Goal: Information Seeking & Learning: Check status

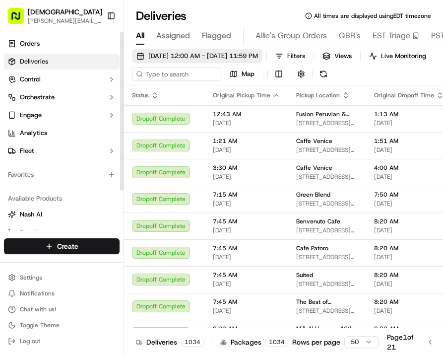
click at [240, 56] on span "[DATE] 12:00 AM - [DATE] 11:59 PM" at bounding box center [203, 56] width 110 height 9
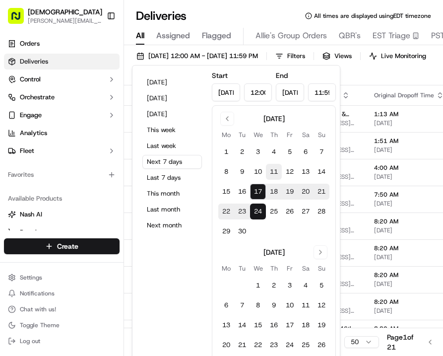
click at [276, 174] on button "11" at bounding box center [274, 172] width 16 height 16
type input "[DATE]"
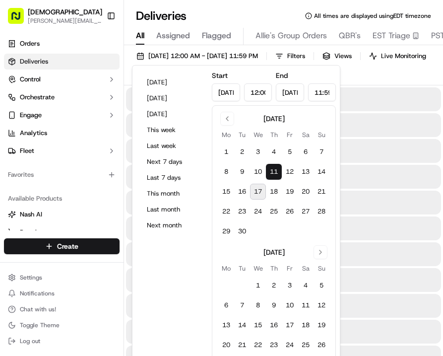
click at [356, 77] on div "[DATE] 12:00 AM - [DATE] 11:59 PM Filters Views Live Monitoring Map" at bounding box center [283, 67] width 319 height 36
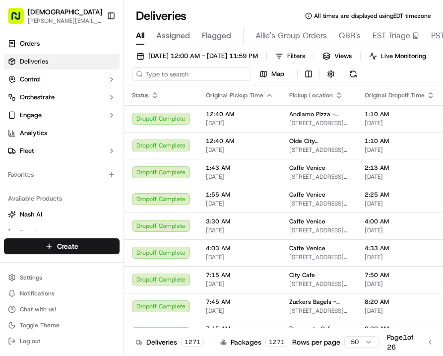
click at [168, 78] on input at bounding box center [191, 74] width 119 height 14
type input "dior"
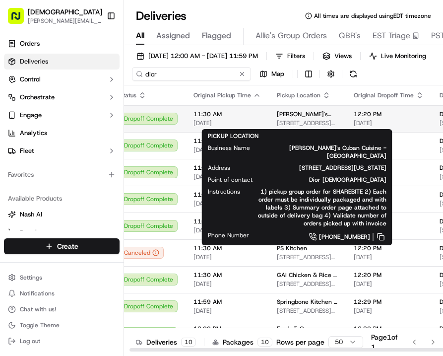
scroll to position [0, 20]
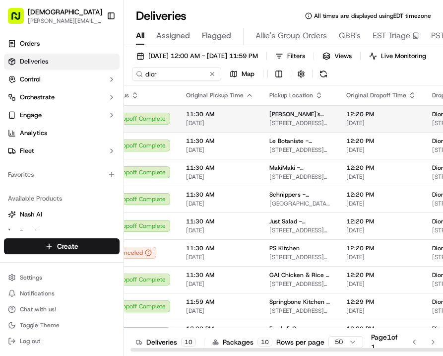
click at [298, 125] on span "[STREET_ADDRESS][US_STATE]" at bounding box center [300, 123] width 61 height 8
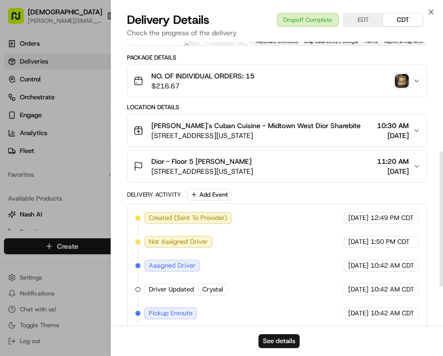
scroll to position [311, 0]
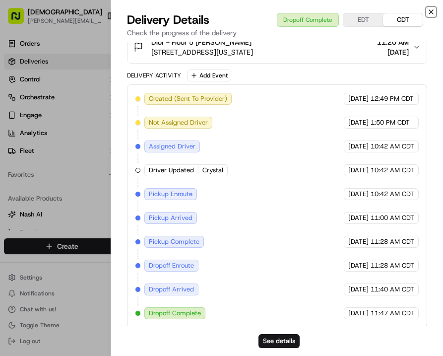
click at [431, 10] on icon "button" at bounding box center [432, 12] width 8 height 8
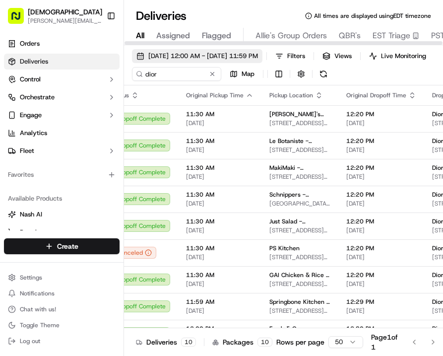
click at [179, 50] on button "[DATE] 12:00 AM - [DATE] 11:59 PM" at bounding box center [197, 56] width 131 height 14
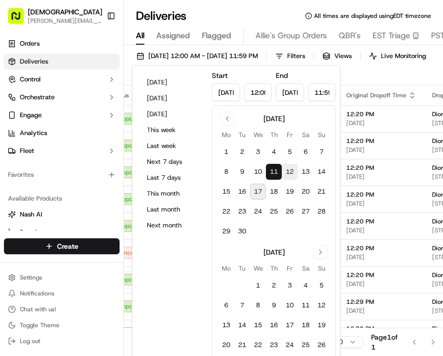
click at [287, 175] on button "12" at bounding box center [290, 172] width 16 height 16
type input "[DATE]"
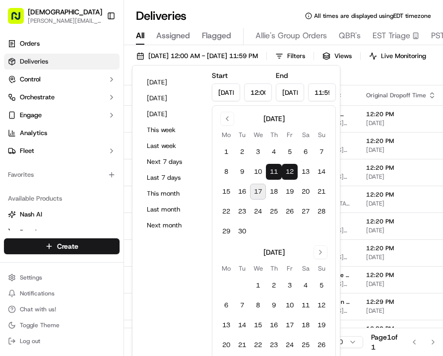
click at [287, 175] on button "12" at bounding box center [290, 172] width 16 height 16
type input "[DATE]"
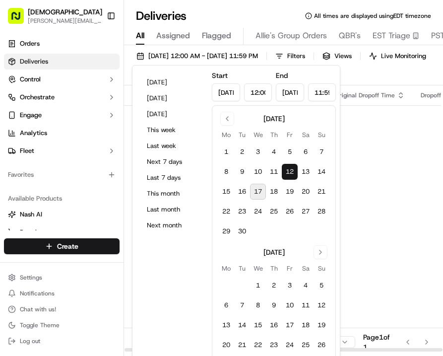
click at [352, 81] on div "[DATE] 12:00 AM - [DATE] 11:59 PM Filters Views Live Monitoring dior Map" at bounding box center [283, 67] width 319 height 36
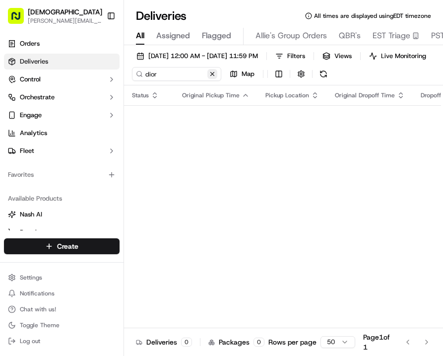
click at [213, 75] on button at bounding box center [213, 74] width 10 height 10
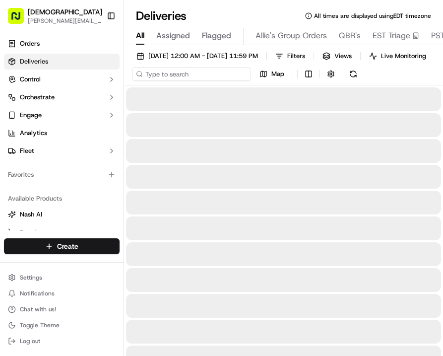
click at [172, 74] on input at bounding box center [191, 74] width 119 height 14
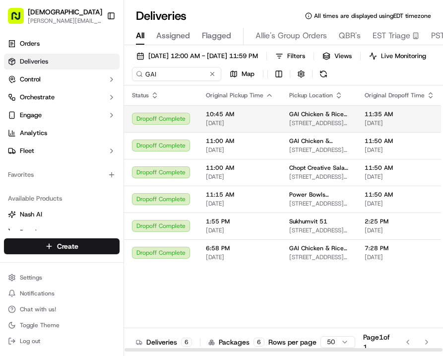
click at [205, 113] on td "10:45 AM [DATE]" at bounding box center [239, 118] width 83 height 27
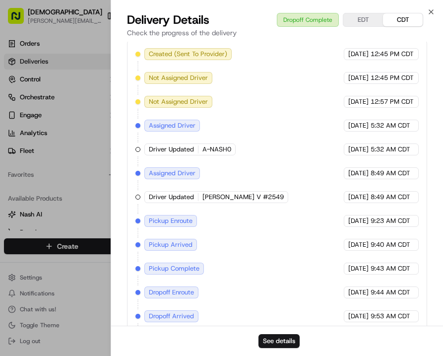
scroll to position [382, 0]
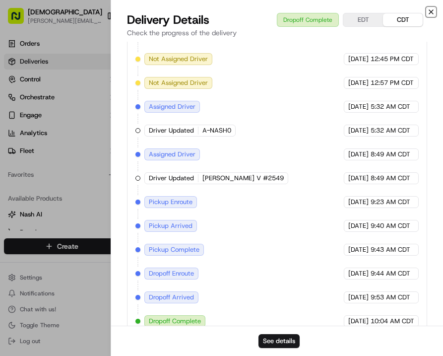
click at [430, 10] on icon "button" at bounding box center [432, 12] width 4 height 4
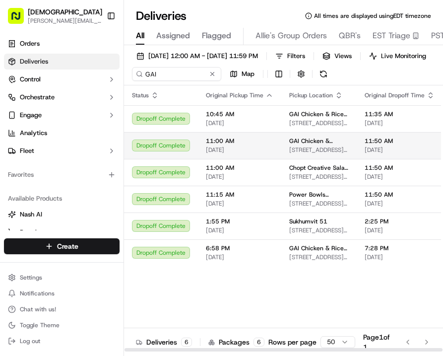
click at [260, 148] on span "[DATE]" at bounding box center [240, 150] width 68 height 8
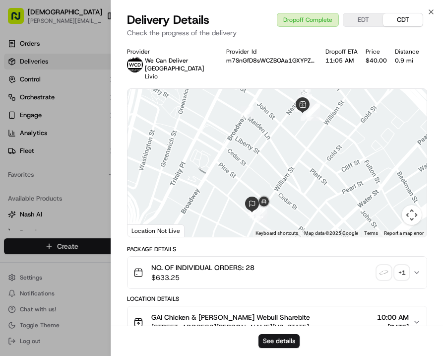
scroll to position [311, 0]
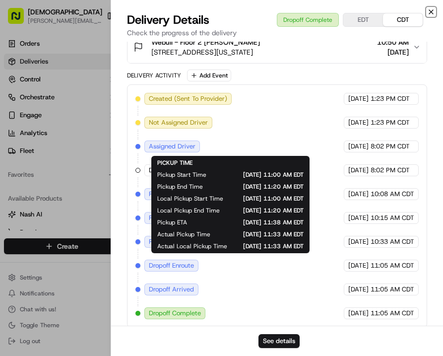
click at [431, 13] on icon "button" at bounding box center [432, 12] width 4 height 4
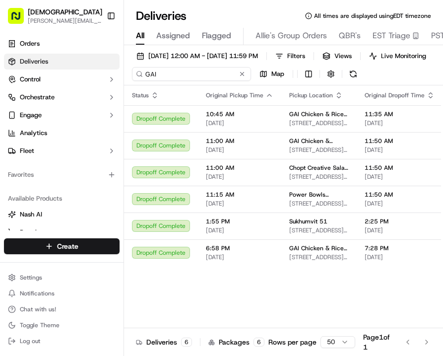
click at [174, 74] on input "GAI" at bounding box center [191, 74] width 119 height 14
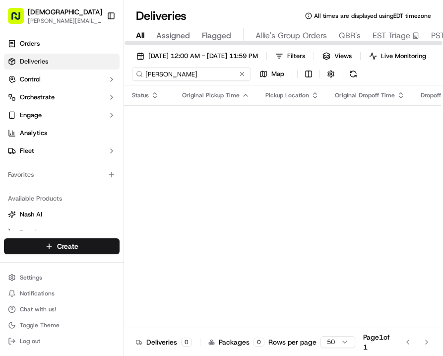
type input "[PERSON_NAME]"
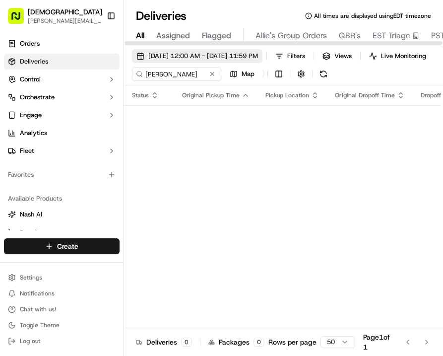
click at [160, 60] on span "[DATE] 12:00 AM - [DATE] 11:59 PM" at bounding box center [203, 56] width 110 height 9
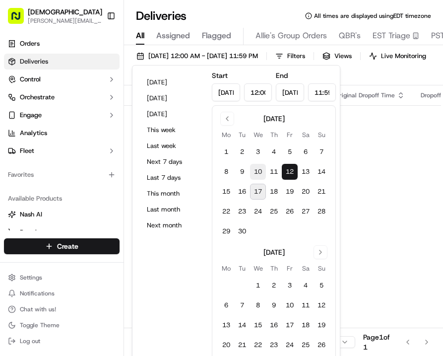
click at [259, 175] on button "10" at bounding box center [258, 172] width 16 height 16
type input "[DATE]"
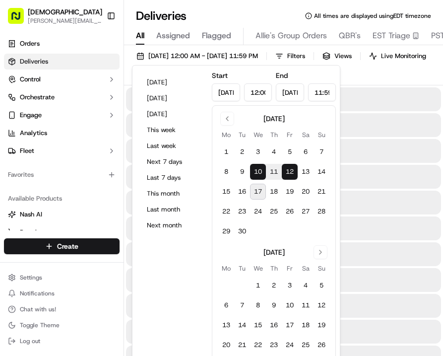
click at [259, 175] on button "10" at bounding box center [258, 172] width 16 height 16
type input "[DATE]"
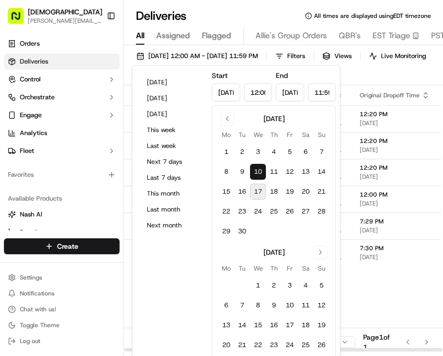
click at [376, 72] on div "[DATE] 12:00 AM - [DATE] 11:59 PM Filters Views Live Monitoring aya sushi Map" at bounding box center [283, 67] width 319 height 36
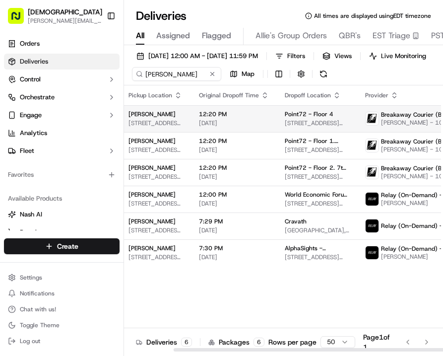
scroll to position [0, 162]
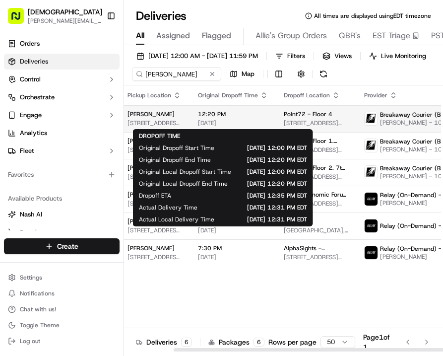
click at [229, 116] on span "12:20 PM" at bounding box center [233, 114] width 70 height 8
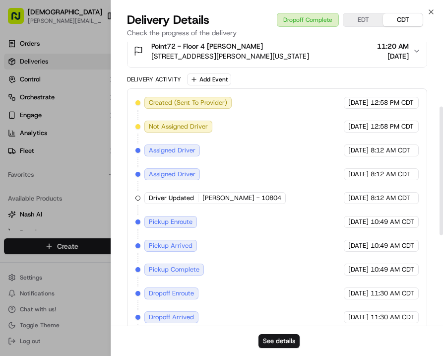
scroll to position [343, 0]
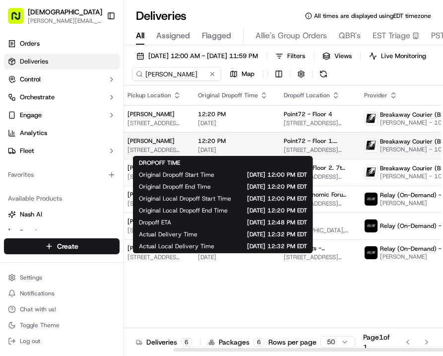
click at [213, 144] on span "12:20 PM" at bounding box center [233, 141] width 70 height 8
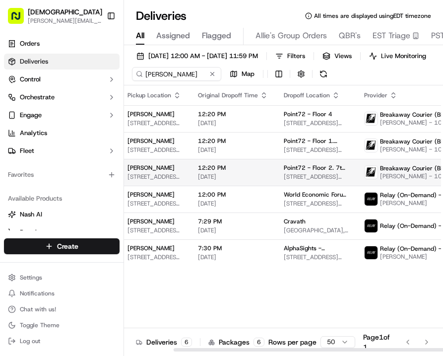
click at [276, 167] on td "Point72 - Floor 2. [STREET_ADDRESS][PERSON_NAME][US_STATE]" at bounding box center [316, 172] width 80 height 27
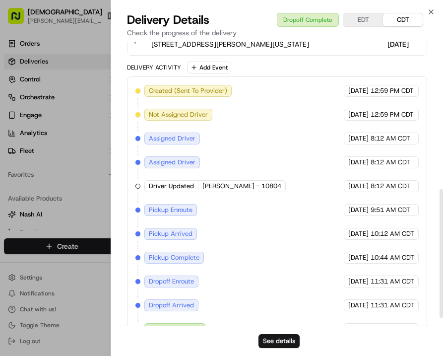
scroll to position [327, 0]
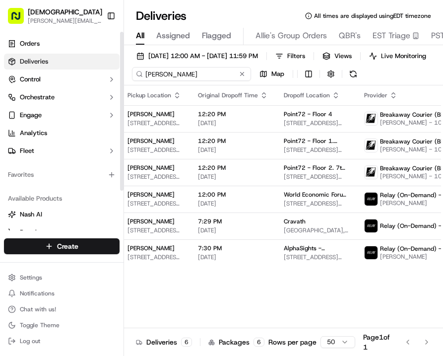
click at [182, 79] on input "[PERSON_NAME]" at bounding box center [191, 74] width 119 height 14
type input "planet taco"
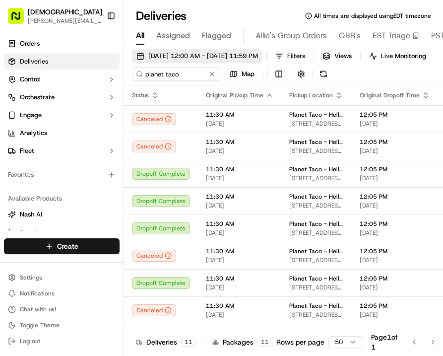
click at [218, 52] on span "[DATE] 12:00 AM - [DATE] 11:59 PM" at bounding box center [203, 56] width 110 height 9
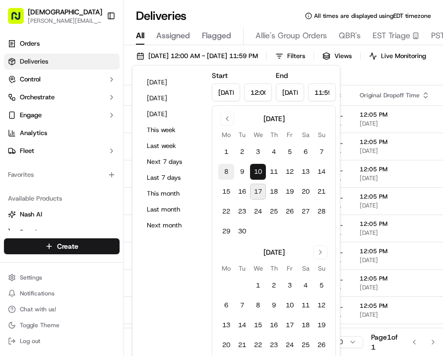
click at [223, 170] on button "8" at bounding box center [226, 172] width 16 height 16
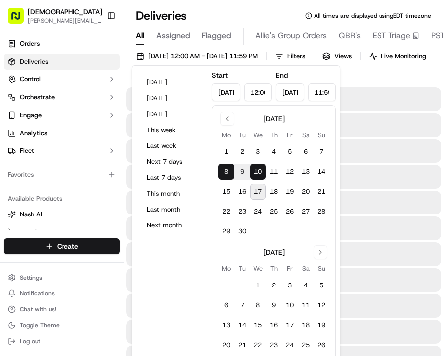
type input "[DATE]"
click at [223, 170] on button "8" at bounding box center [226, 172] width 16 height 16
type input "[DATE]"
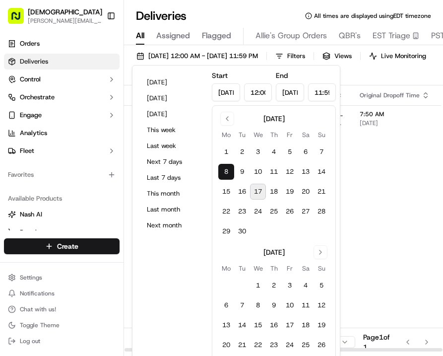
click at [378, 69] on div "[DATE] 12:00 AM - [DATE] 11:59 PM Filters Views Live Monitoring planet taco Map" at bounding box center [283, 67] width 319 height 36
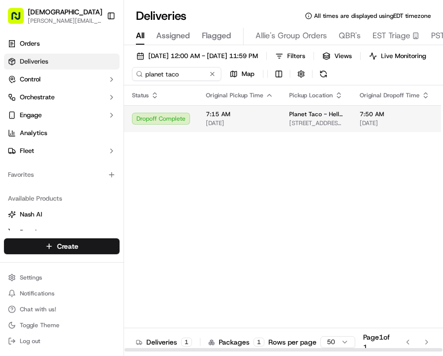
click at [345, 115] on td "Planet Taco - Hells Kitchen [STREET_ADDRESS][US_STATE]" at bounding box center [317, 118] width 71 height 27
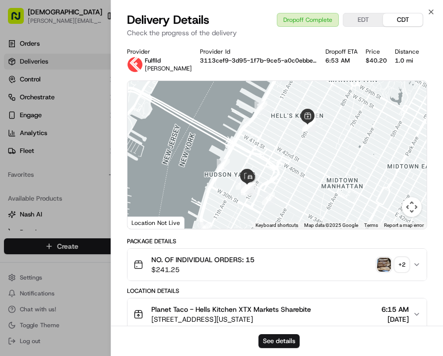
scroll to position [311, 0]
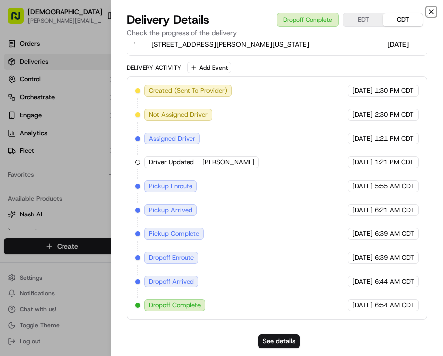
click at [431, 13] on icon "button" at bounding box center [432, 12] width 8 height 8
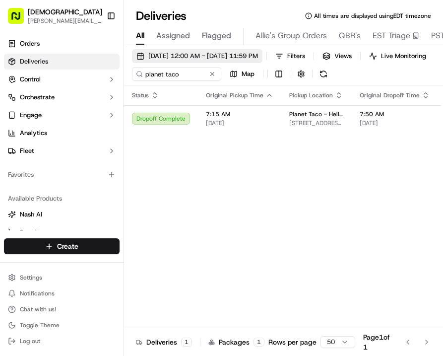
click at [213, 56] on span "[DATE] 12:00 AM - [DATE] 11:59 PM" at bounding box center [203, 56] width 110 height 9
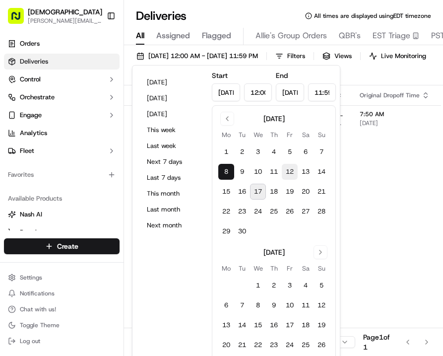
click at [295, 173] on button "12" at bounding box center [290, 172] width 16 height 16
type input "[DATE]"
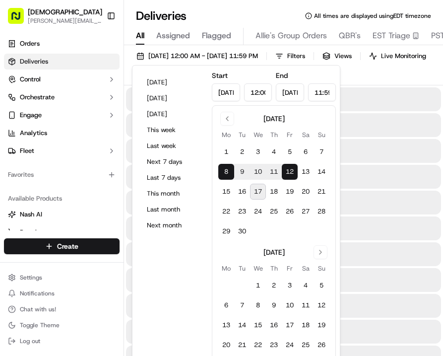
click at [295, 173] on button "12" at bounding box center [290, 172] width 16 height 16
type input "[DATE]"
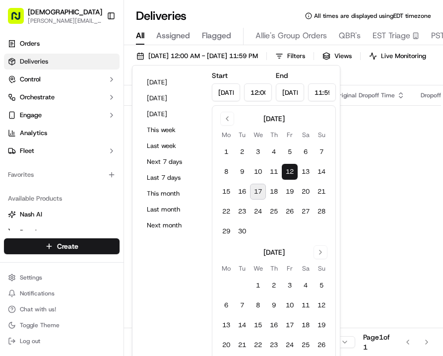
click at [362, 77] on div "[DATE] 12:00 AM - [DATE] 11:59 PM Filters Views Live Monitoring planet taco Map" at bounding box center [283, 67] width 319 height 36
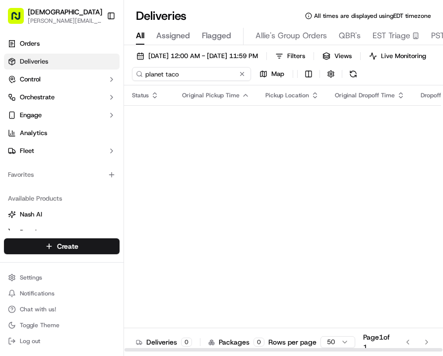
click at [193, 73] on input "planet taco" at bounding box center [191, 74] width 119 height 14
type input "[PERSON_NAME]"
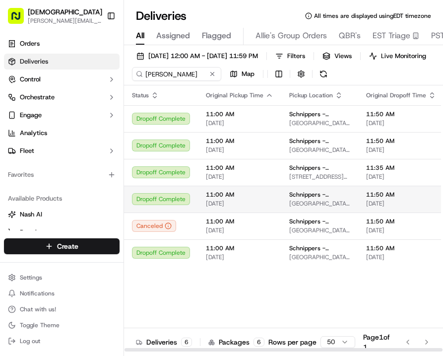
click at [252, 202] on span "[DATE]" at bounding box center [240, 204] width 68 height 8
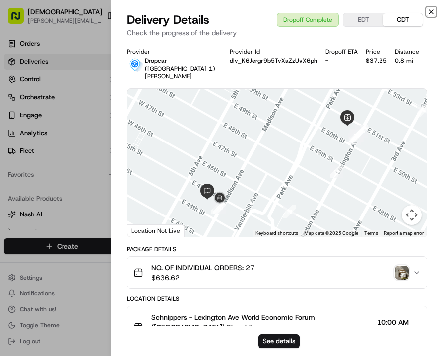
click at [433, 9] on icon "button" at bounding box center [432, 12] width 8 height 8
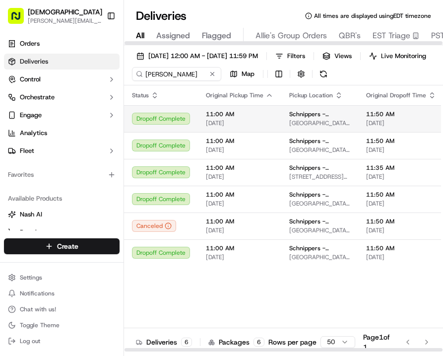
click at [265, 119] on div "11:00 AM [DATE]" at bounding box center [240, 118] width 68 height 17
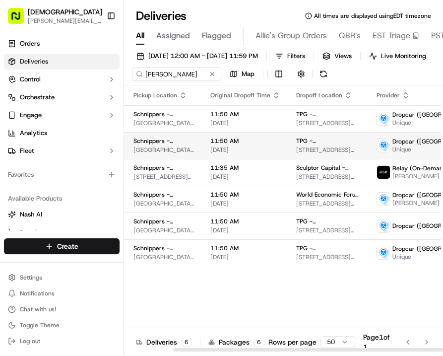
scroll to position [0, 158]
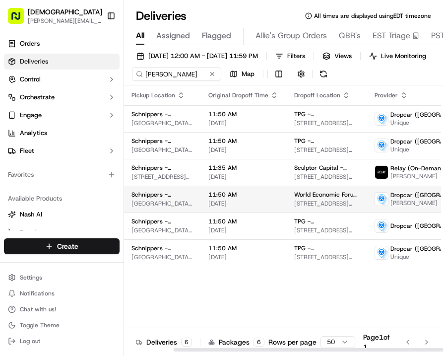
click at [261, 200] on span "[DATE]" at bounding box center [244, 204] width 70 height 8
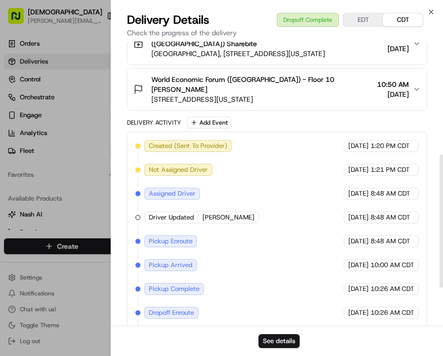
scroll to position [321, 0]
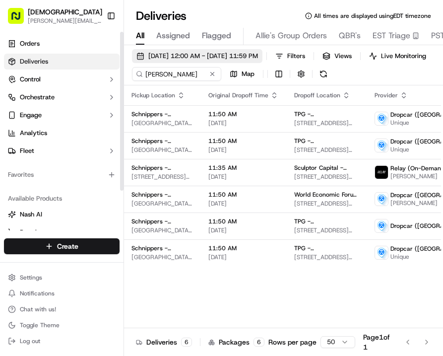
click at [179, 57] on span "[DATE] 12:00 AM - [DATE] 11:59 PM" at bounding box center [203, 56] width 110 height 9
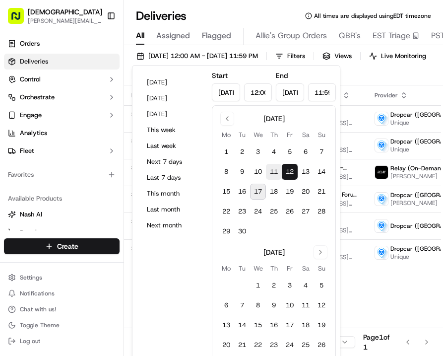
click at [272, 173] on button "11" at bounding box center [274, 172] width 16 height 16
type input "[DATE]"
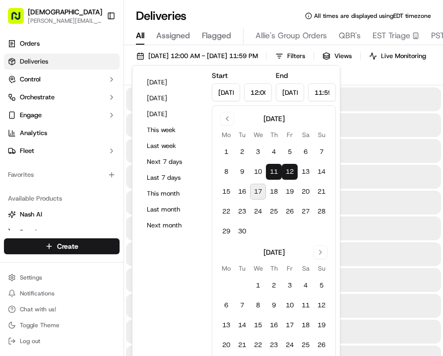
click at [272, 173] on button "11" at bounding box center [274, 172] width 16 height 16
type input "[DATE]"
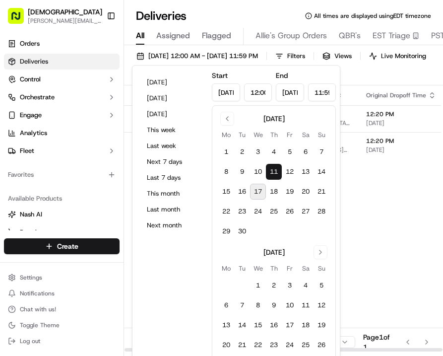
click at [364, 82] on div "[DATE] 12:00 AM - [DATE] 11:59 PM Filters Views Live Monitoring [PERSON_NAME] M…" at bounding box center [283, 67] width 319 height 36
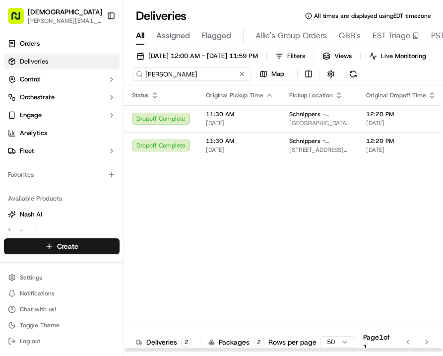
click at [187, 77] on input "[PERSON_NAME]" at bounding box center [191, 74] width 119 height 14
type input "[GEOGRAPHIC_DATA]"
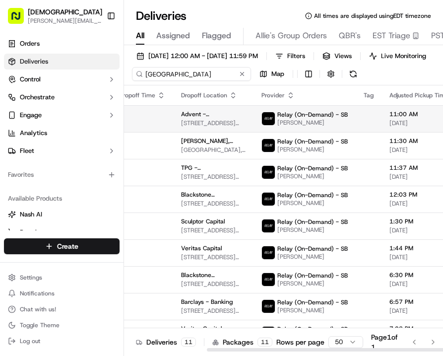
scroll to position [0, 269]
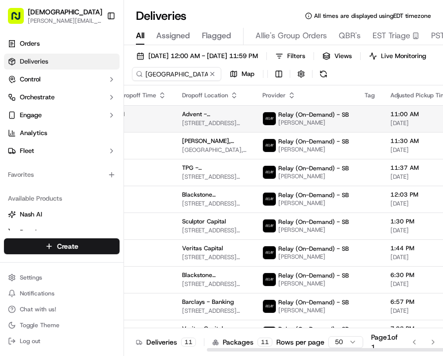
click at [158, 118] on td "11:50 AM [DATE]" at bounding box center [131, 118] width 86 height 27
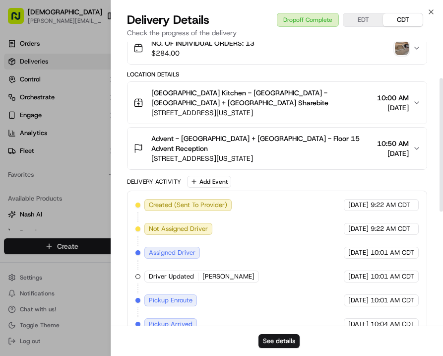
scroll to position [321, 0]
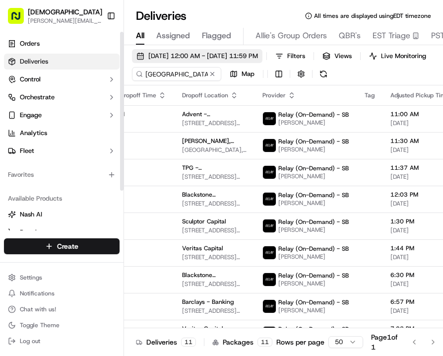
click at [165, 62] on button "[DATE] 12:00 AM - [DATE] 11:59 PM" at bounding box center [197, 56] width 131 height 14
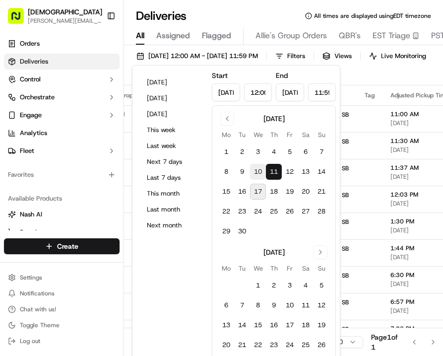
click at [258, 173] on button "10" at bounding box center [258, 172] width 16 height 16
type input "[DATE]"
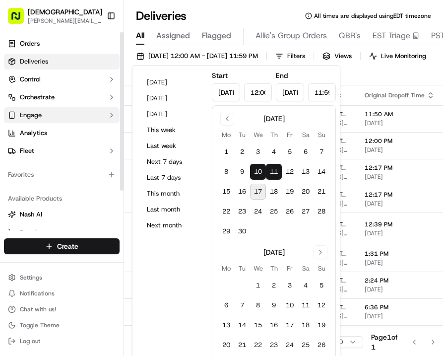
click at [56, 108] on button "Engage" at bounding box center [62, 115] width 116 height 16
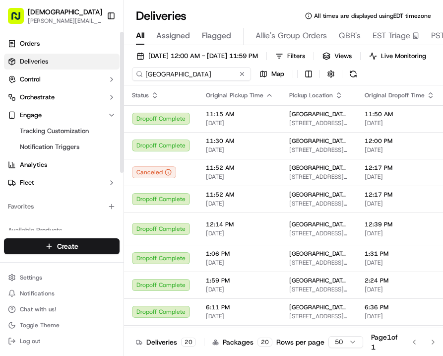
click at [181, 76] on input "[GEOGRAPHIC_DATA]" at bounding box center [191, 74] width 119 height 14
type input "ny jumbo bagel"
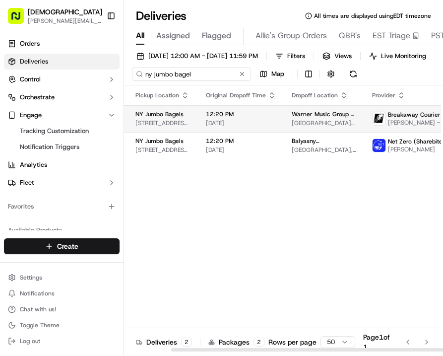
scroll to position [0, 153]
click at [254, 122] on span "[DATE]" at bounding box center [242, 123] width 70 height 8
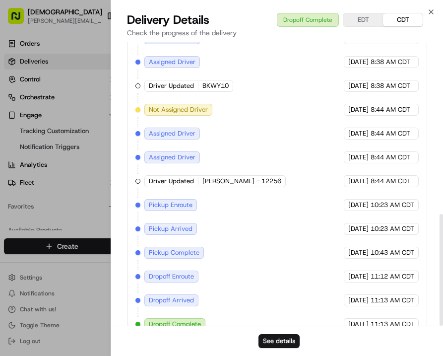
scroll to position [438, 0]
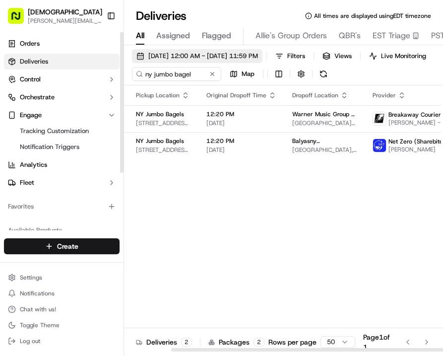
click at [178, 49] on button "[DATE] 12:00 AM - [DATE] 11:59 PM" at bounding box center [197, 56] width 131 height 14
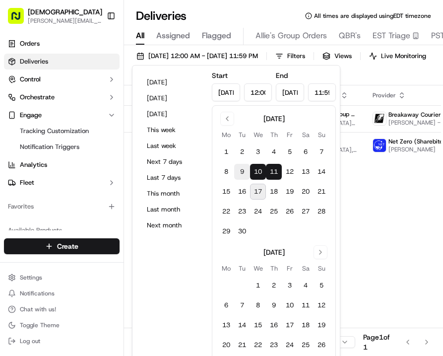
click at [246, 172] on button "9" at bounding box center [242, 172] width 16 height 16
type input "[DATE]"
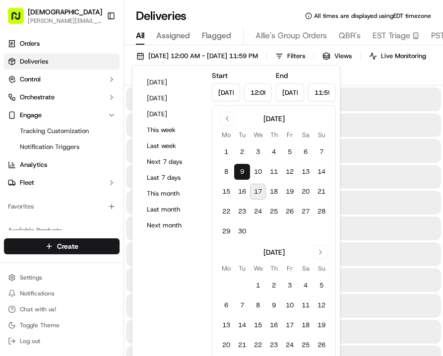
click at [246, 172] on button "9" at bounding box center [242, 172] width 16 height 16
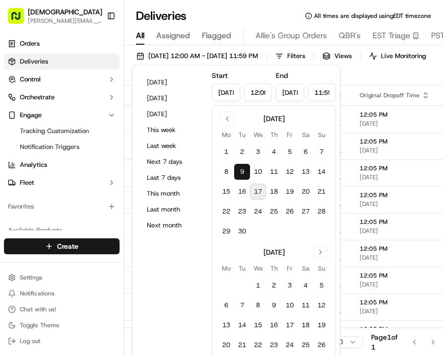
click at [357, 75] on div "[DATE] 12:00 AM - [DATE] 11:59 PM Filters Views Live Monitoring ny jumbo bagel …" at bounding box center [283, 67] width 319 height 36
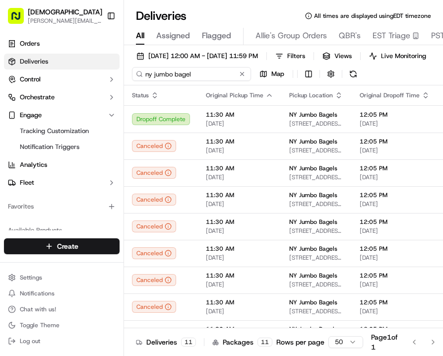
click at [174, 74] on input "ny jumbo bagel" at bounding box center [191, 74] width 119 height 14
type input "hokey poke"
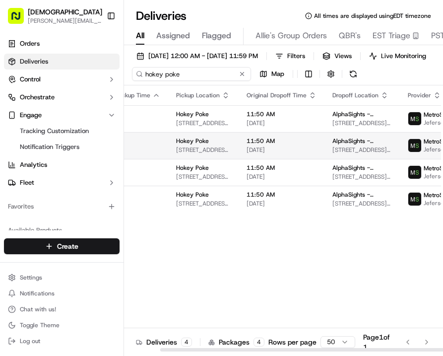
scroll to position [0, 117]
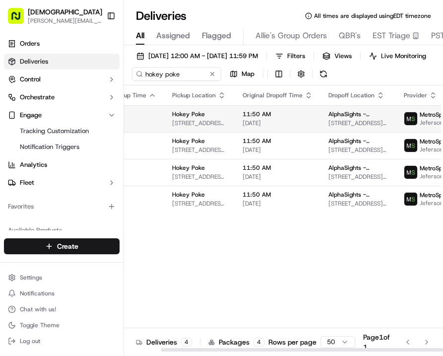
click at [273, 118] on div "11:50 AM [DATE]" at bounding box center [278, 118] width 70 height 17
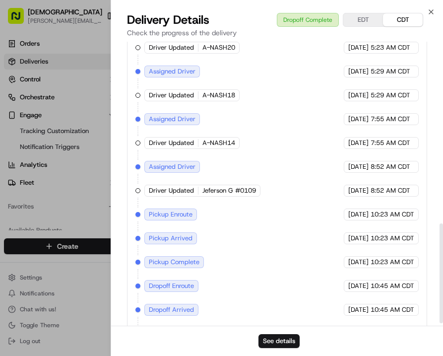
scroll to position [525, 0]
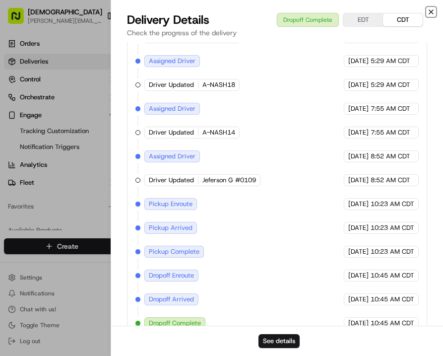
click at [429, 11] on icon "button" at bounding box center [432, 12] width 8 height 8
